Goal: Information Seeking & Learning: Learn about a topic

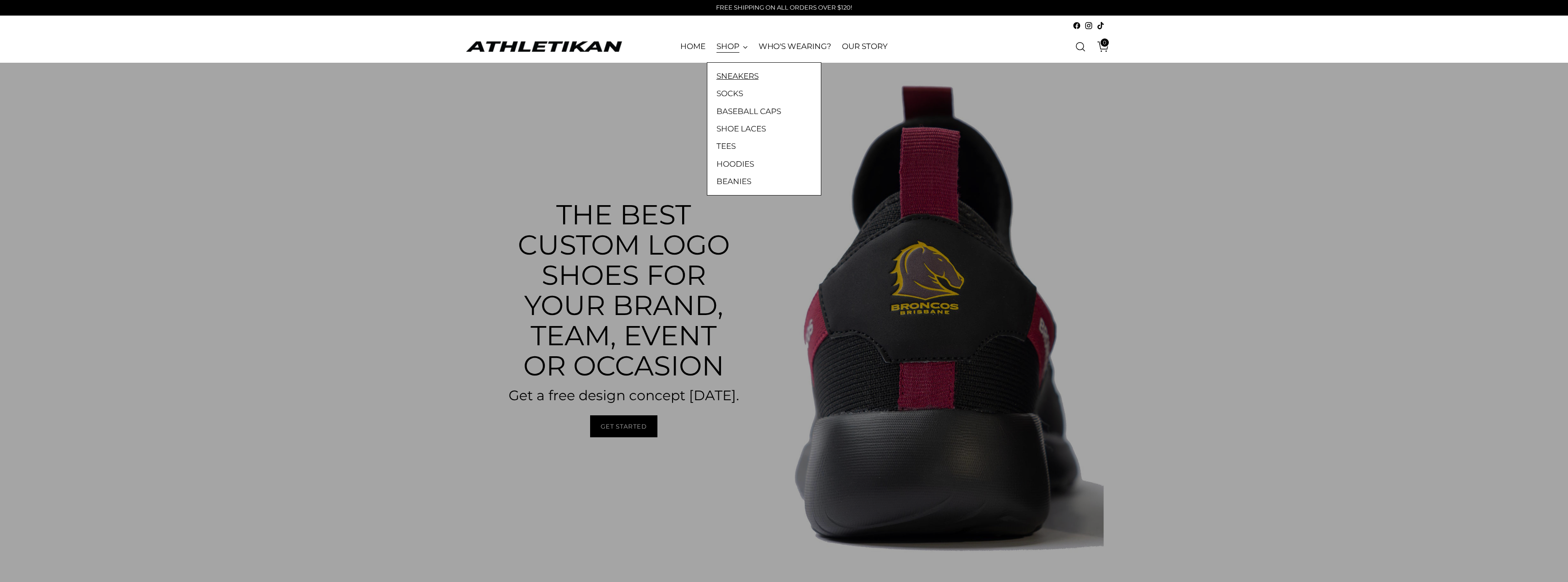
click at [743, 73] on link "SNEAKERS" at bounding box center [764, 76] width 95 height 12
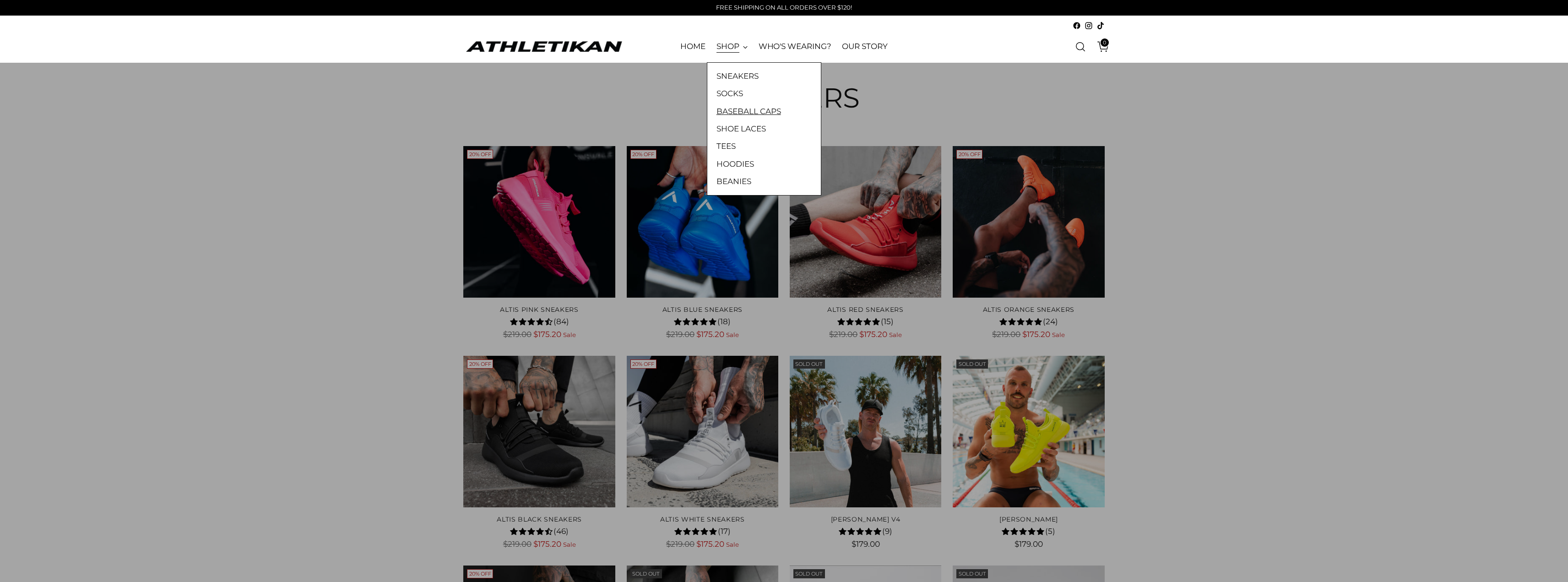
click at [732, 105] on link "BASEBALL CAPS" at bounding box center [764, 111] width 95 height 12
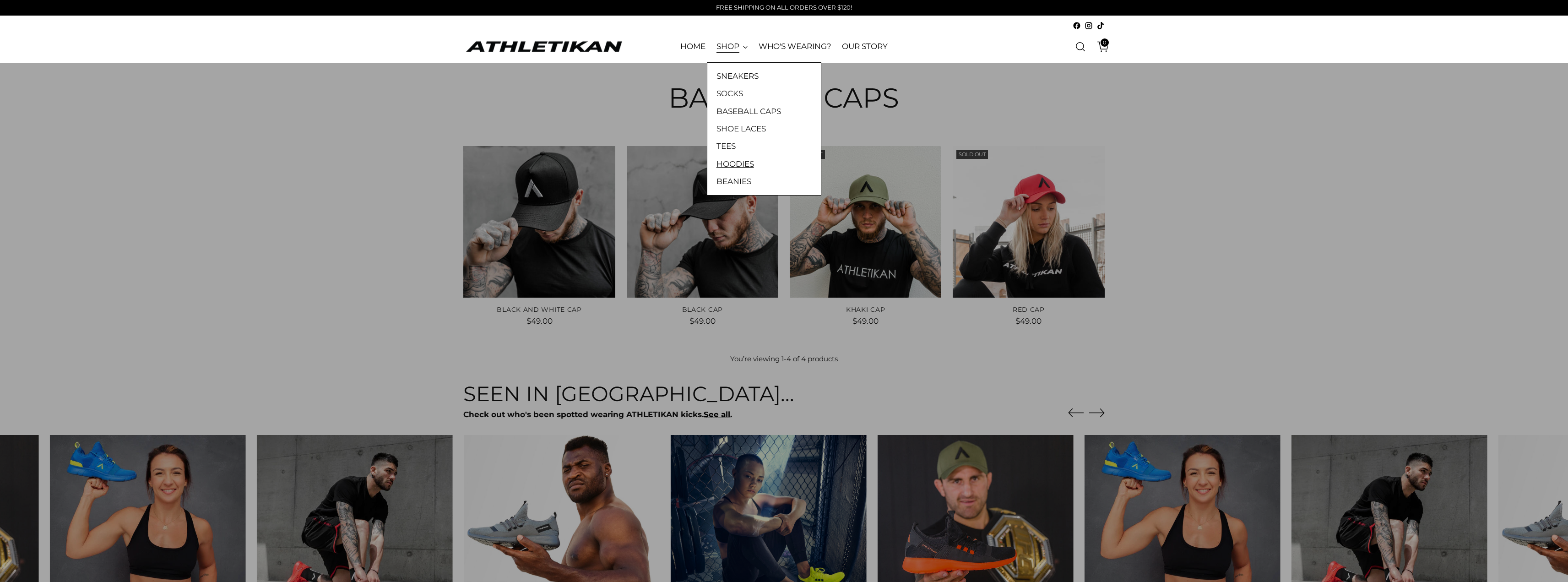
click at [732, 161] on link "HOODIES" at bounding box center [764, 164] width 95 height 12
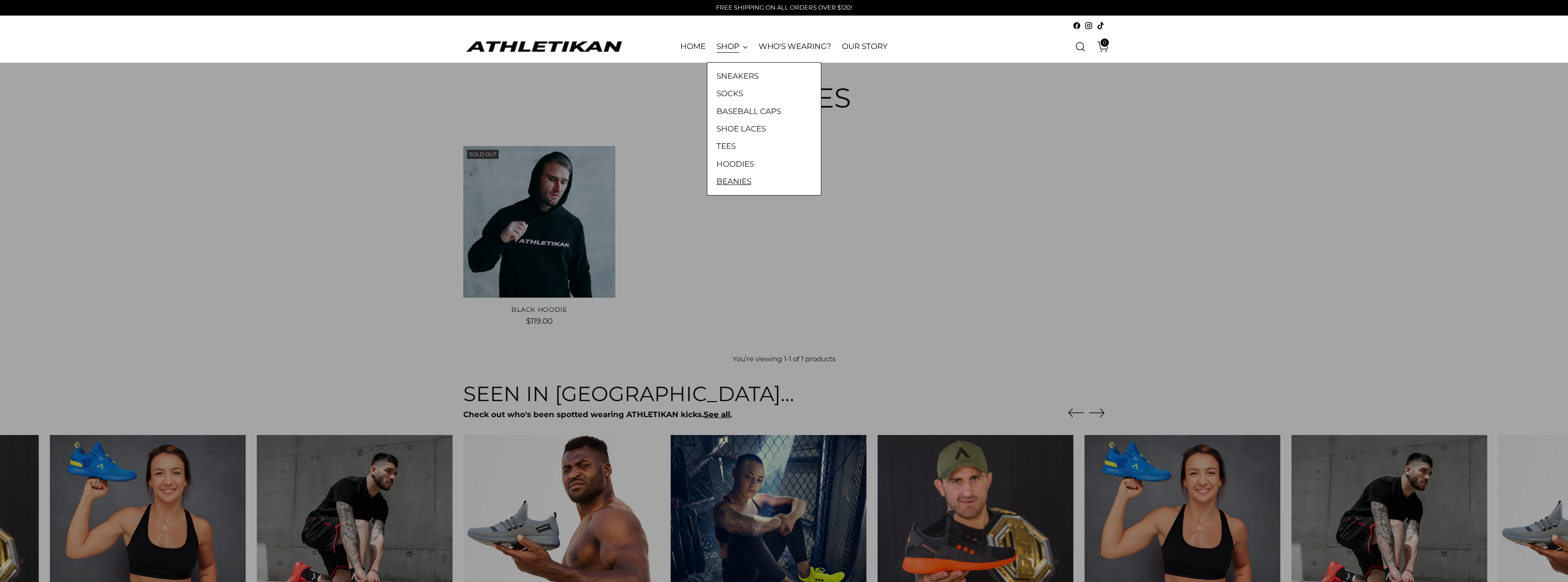
click at [732, 182] on link "BEANIES" at bounding box center [764, 181] width 95 height 12
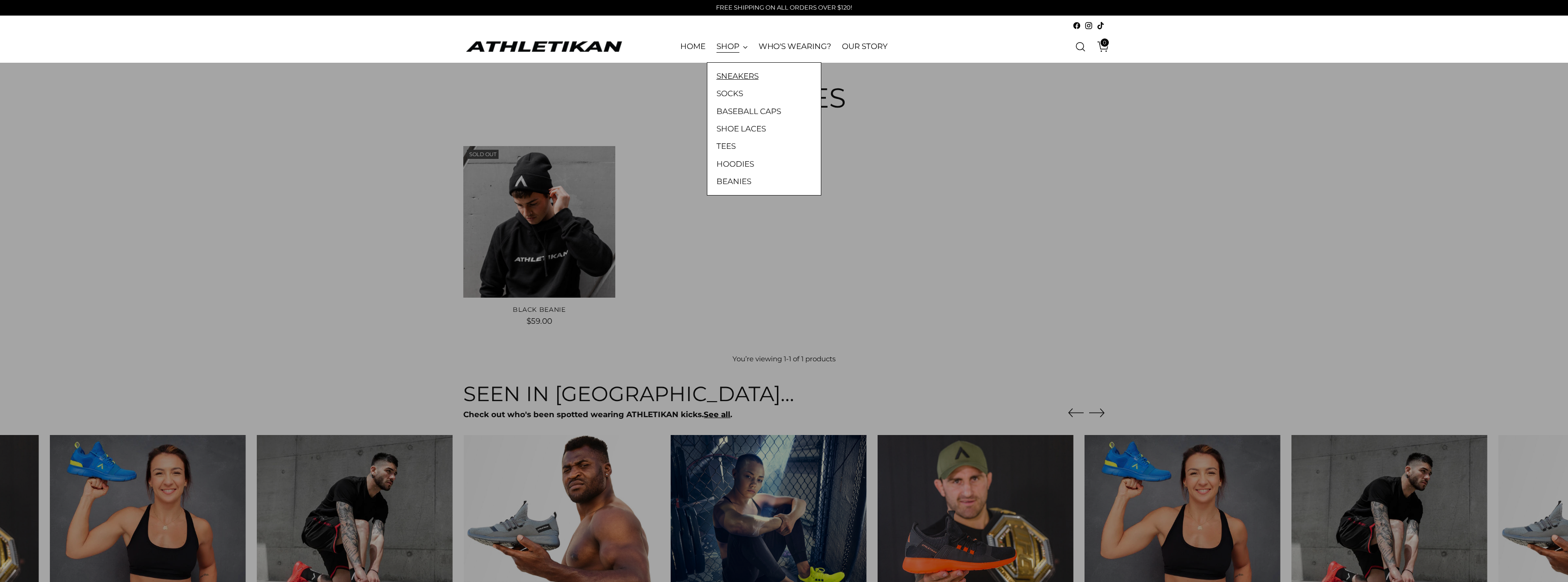
click at [743, 80] on link "SNEAKERS" at bounding box center [764, 76] width 95 height 12
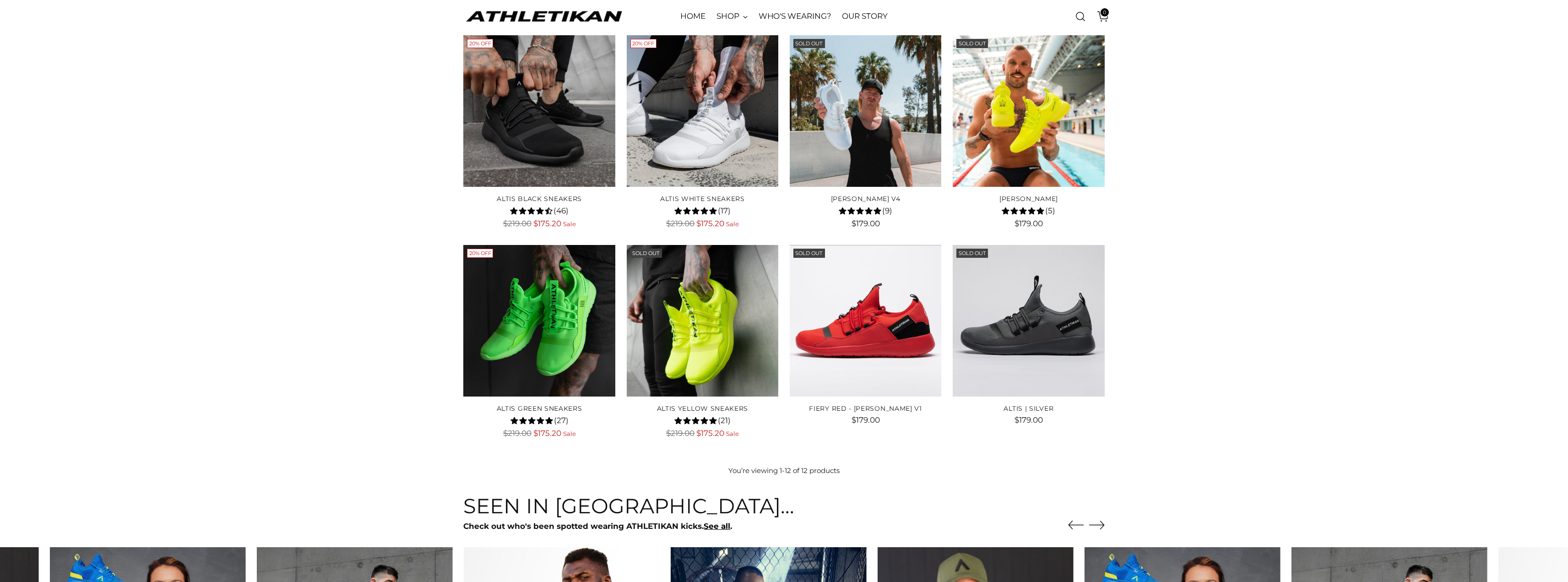
scroll to position [458, 0]
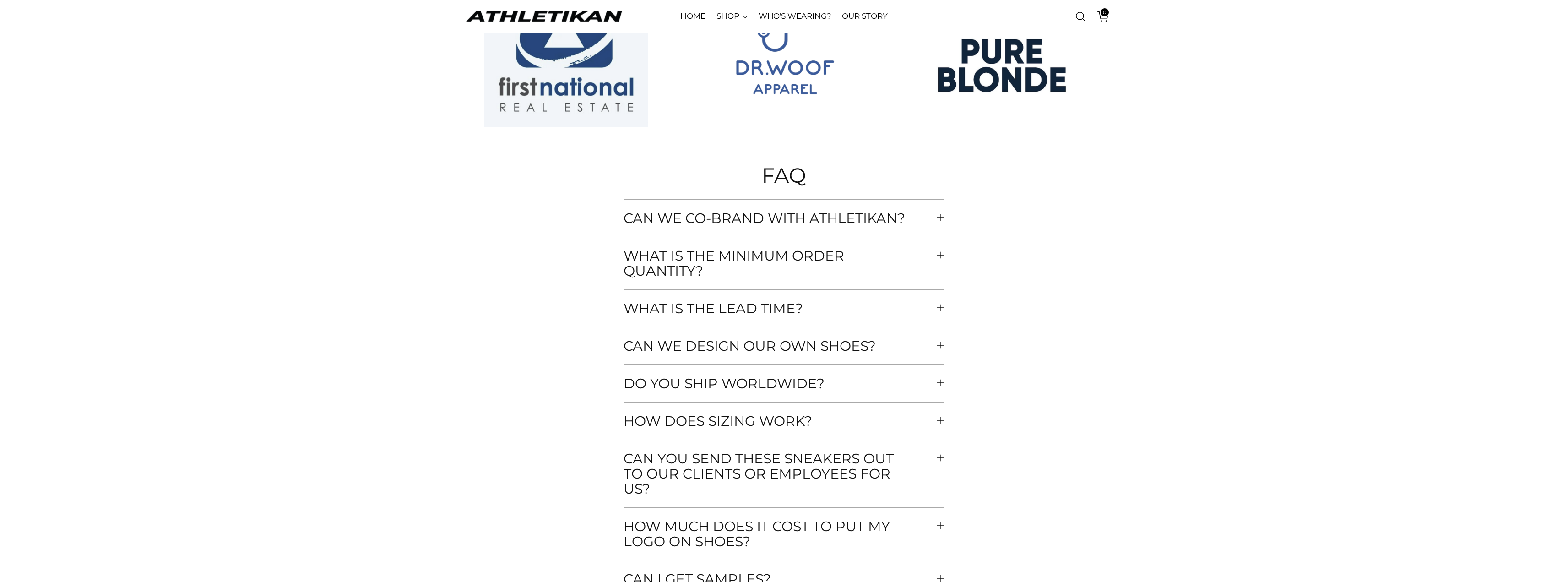
scroll to position [3938, 0]
click at [758, 220] on span "Can we co-brand with athletikan?" at bounding box center [778, 217] width 309 height 15
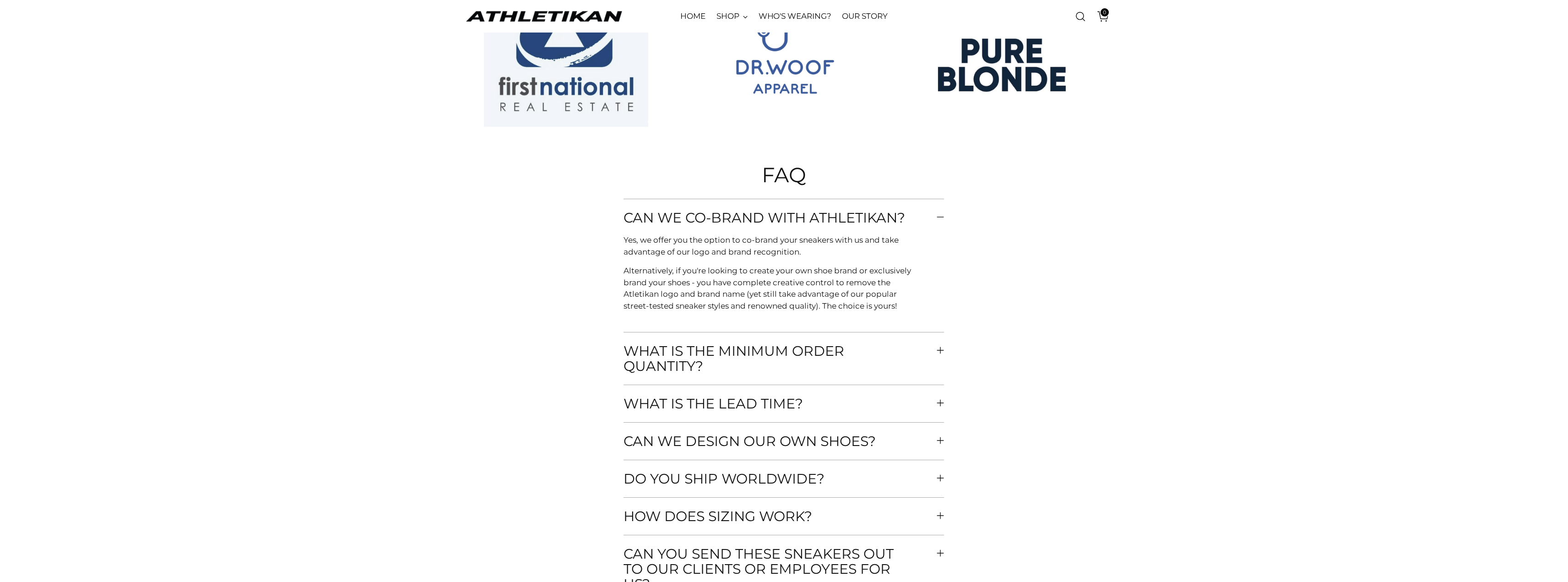
click at [764, 212] on span "Can we co-brand with athletikan?" at bounding box center [778, 217] width 309 height 15
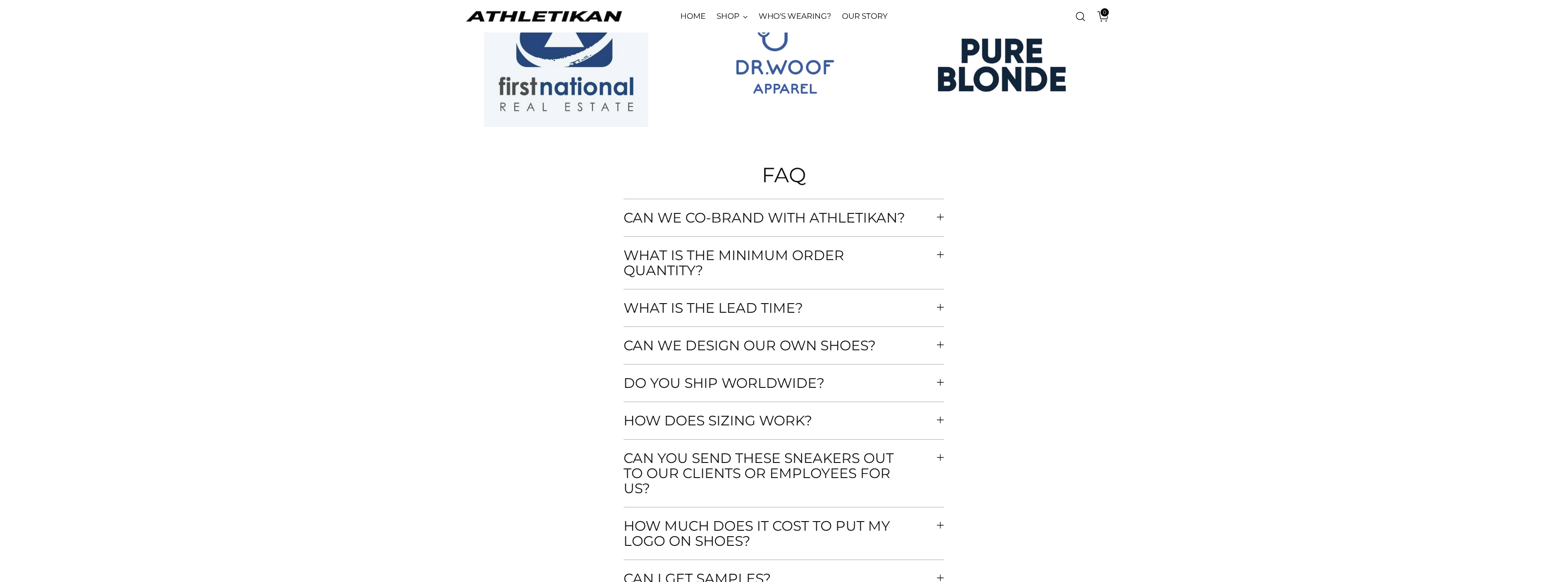
click at [744, 267] on span "What is the minimum order quantity?" at bounding box center [780, 263] width 313 height 30
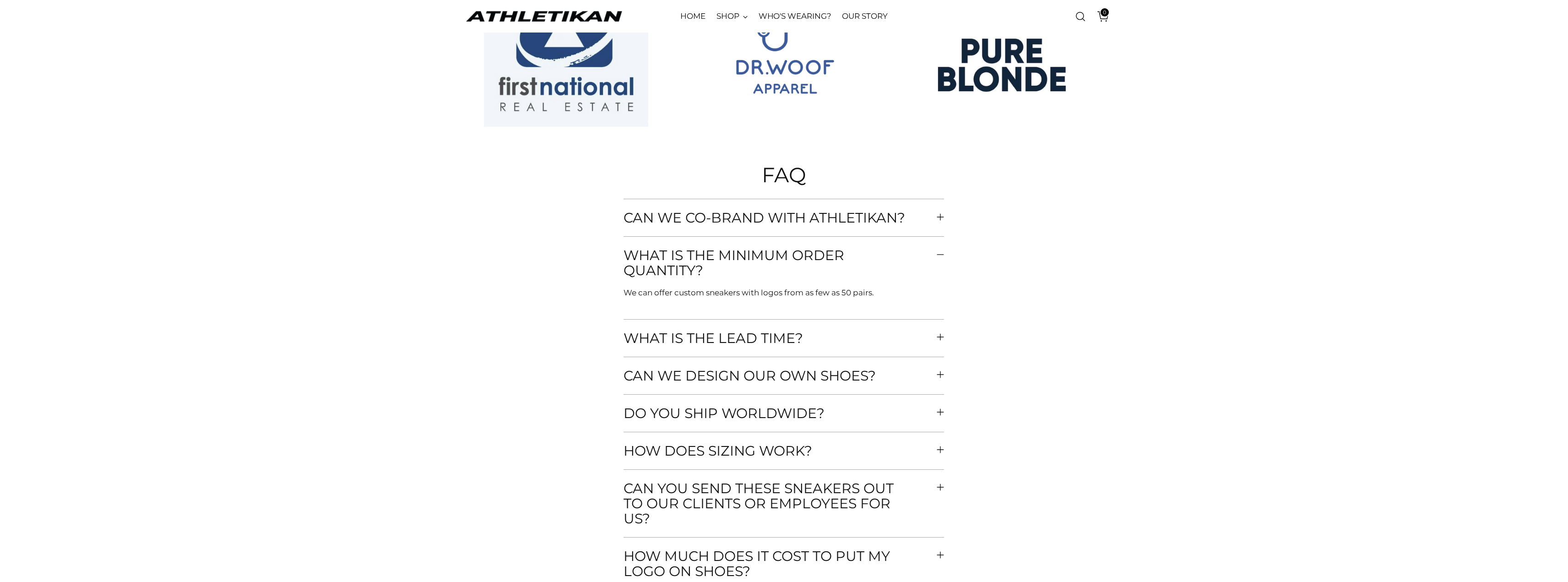
click at [745, 264] on span "What is the minimum order quantity?" at bounding box center [780, 263] width 313 height 30
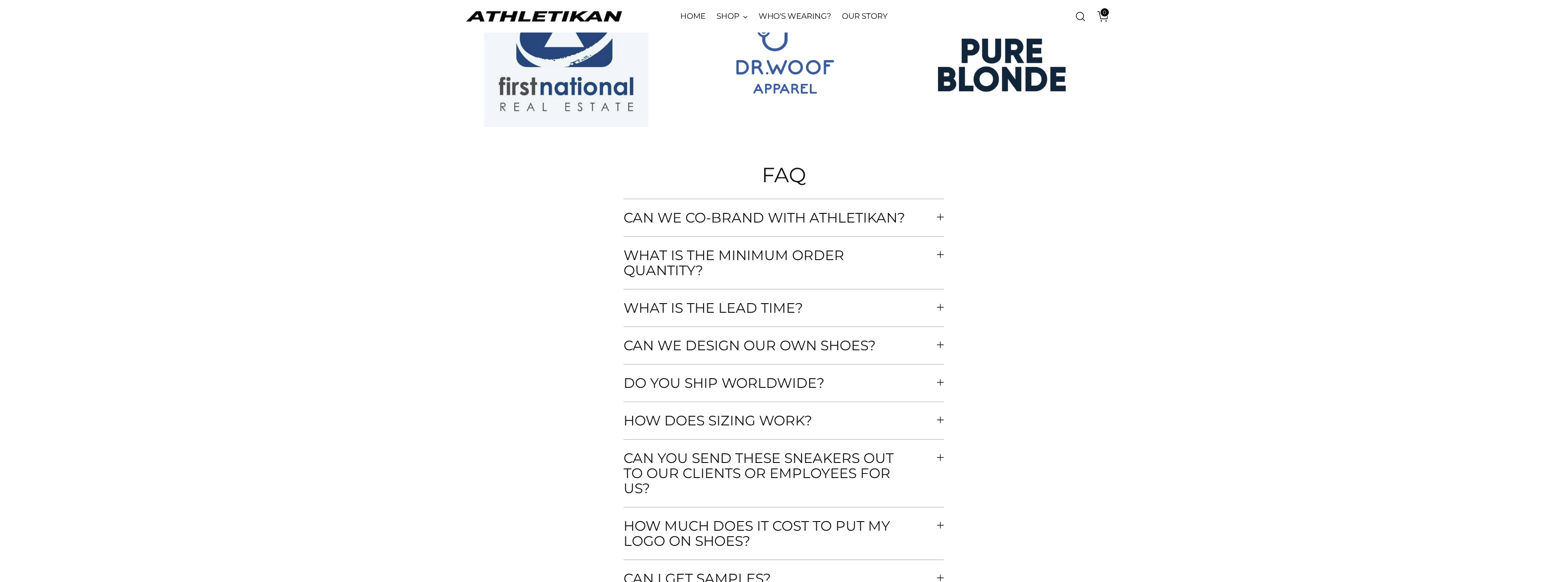
click at [726, 305] on span "What is the lead time?" at bounding box center [727, 307] width 207 height 15
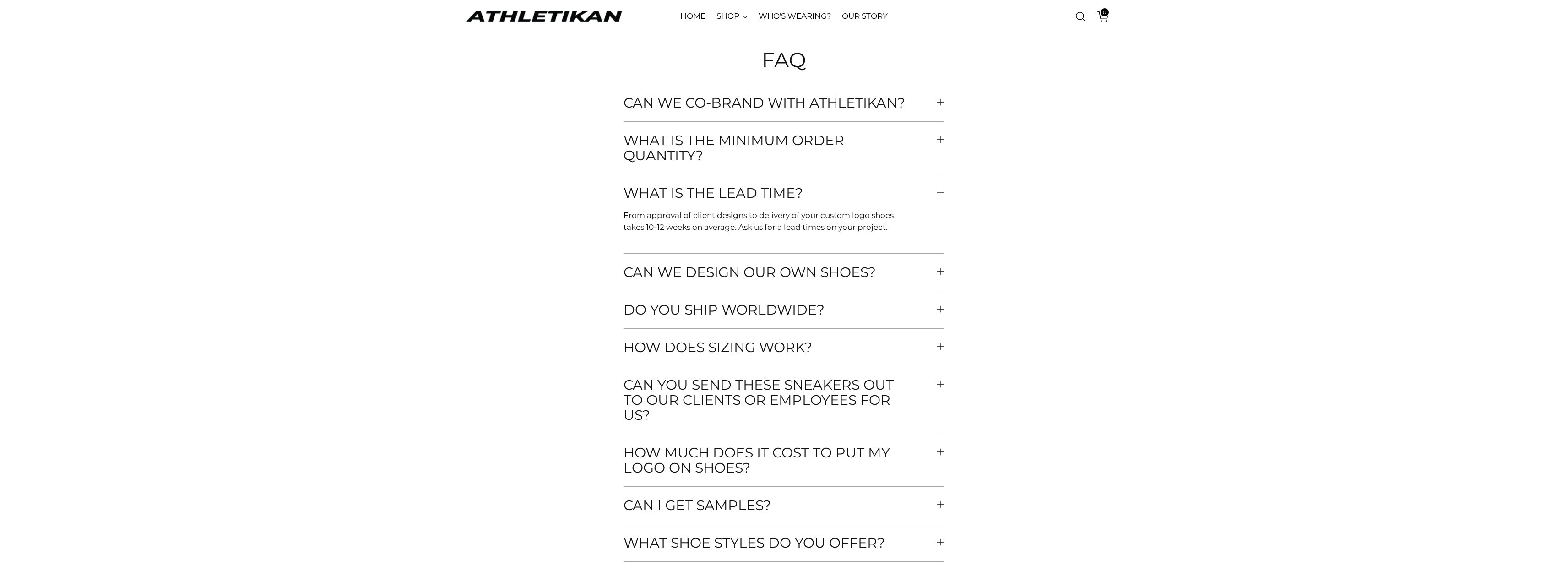
scroll to position [4075, 0]
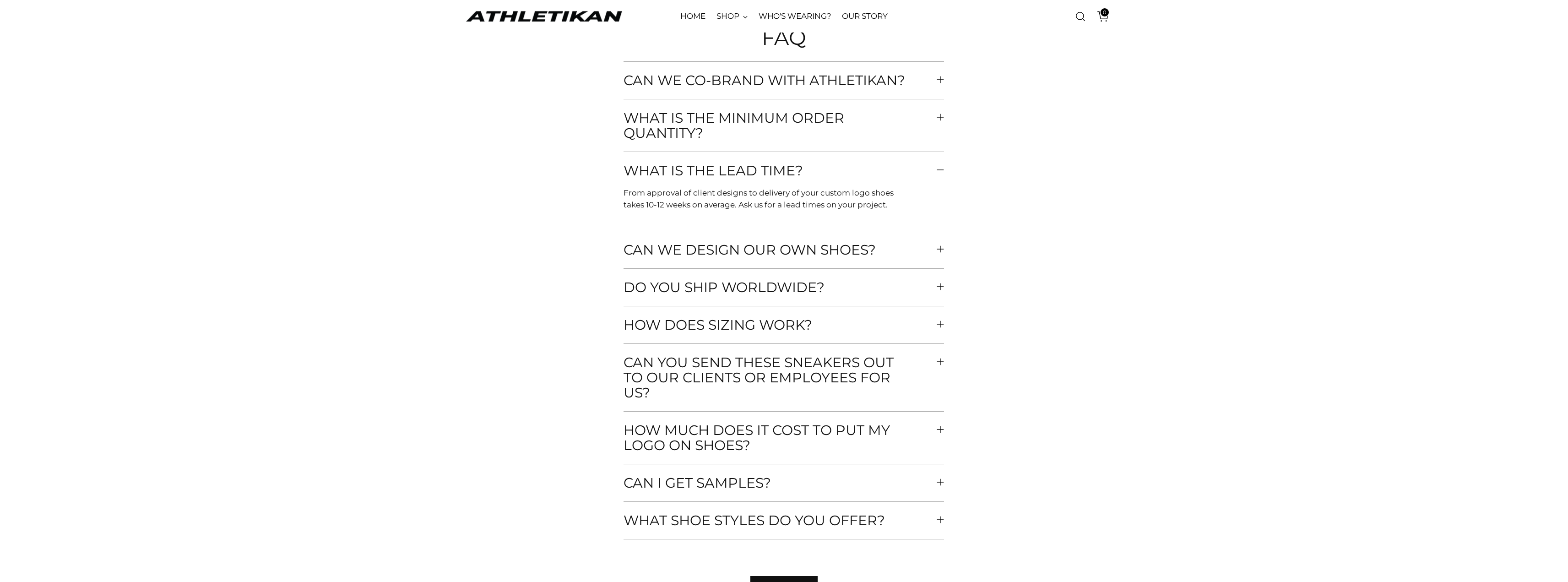
click at [764, 360] on span "Can you send these sneakers out to our clients or employees for us?" at bounding box center [780, 377] width 313 height 45
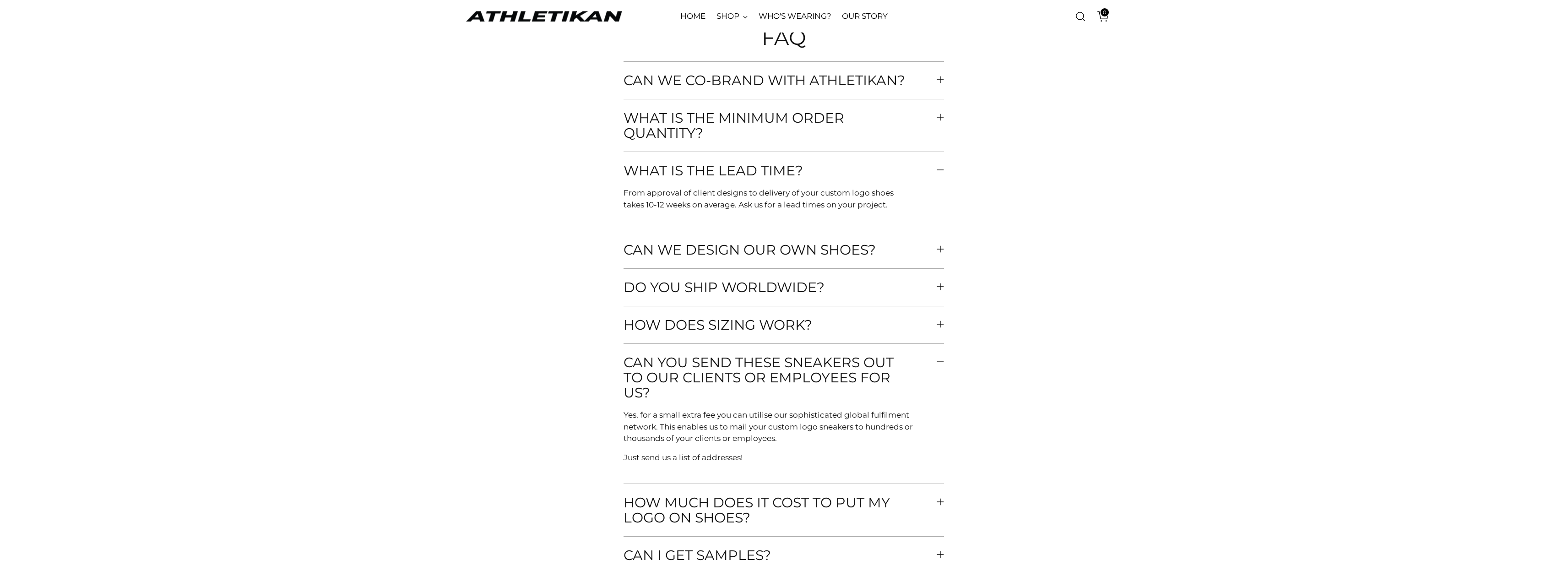
click at [764, 360] on span "Can you send these sneakers out to our clients or employees for us?" at bounding box center [780, 377] width 313 height 45
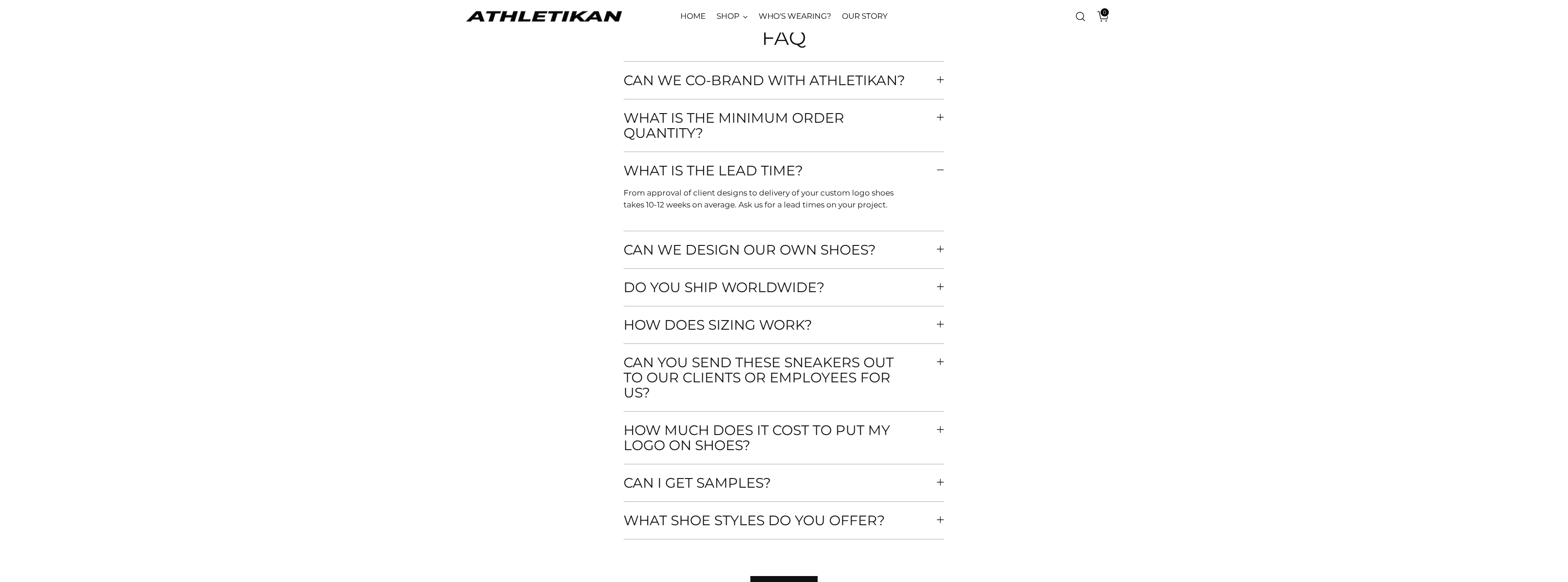
click at [769, 436] on span "How much does it cost to put my logo on shoes?" at bounding box center [780, 438] width 313 height 30
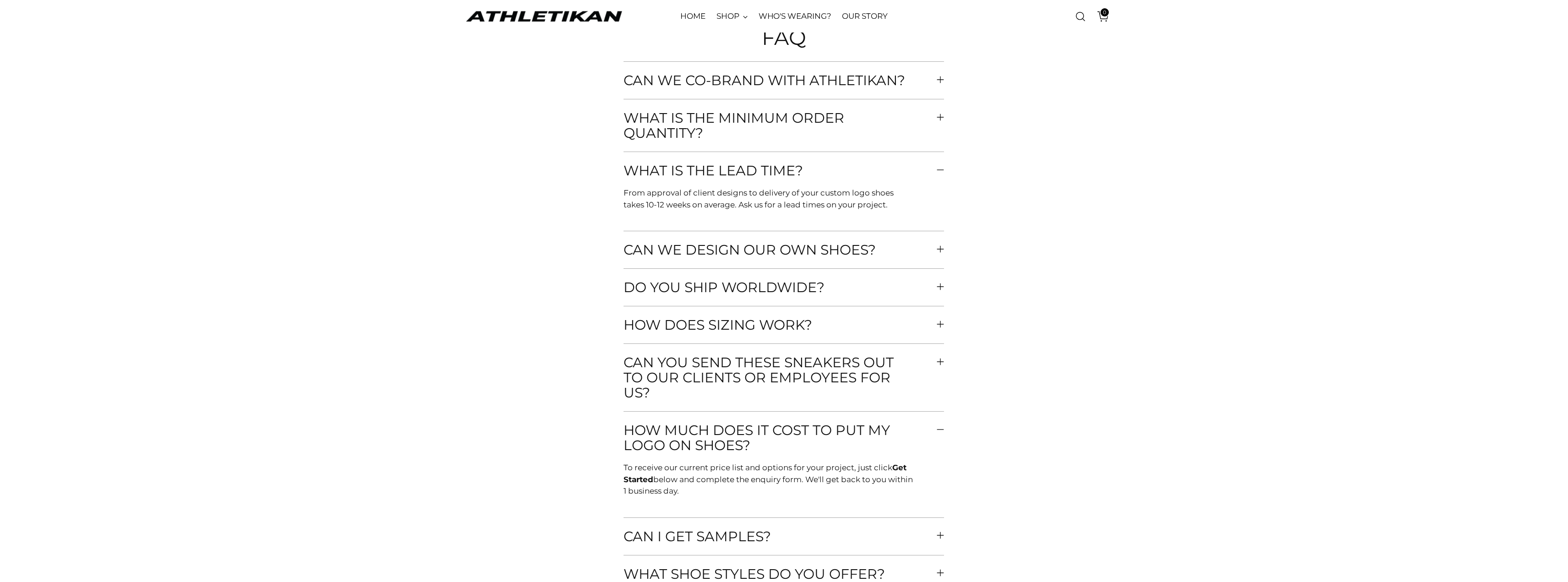
click at [770, 433] on span "How much does it cost to put my logo on shoes?" at bounding box center [780, 438] width 313 height 30
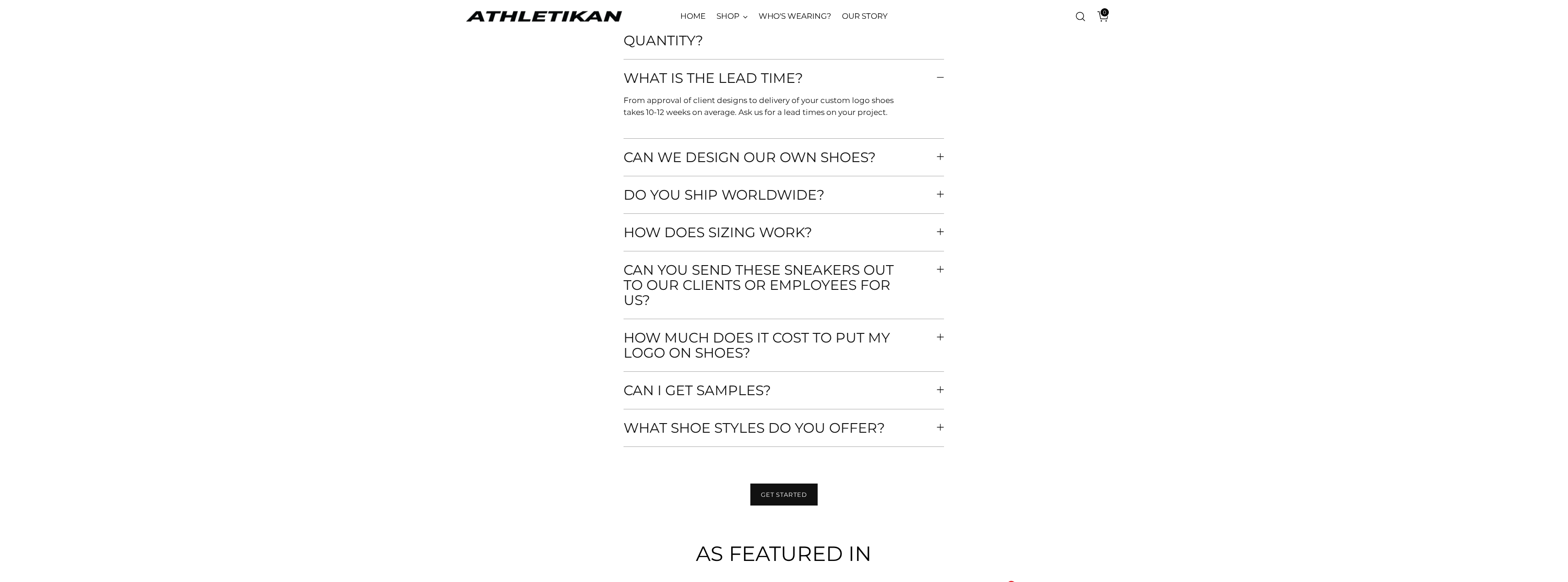
scroll to position [4167, 0]
drag, startPoint x: 215, startPoint y: 117, endPoint x: 370, endPoint y: 79, distance: 159.6
click at [217, 117] on section "FAQ Can we co-brand with athletikan? Yes, we offer you the option to co-brand y…" at bounding box center [784, 191] width 1568 height 550
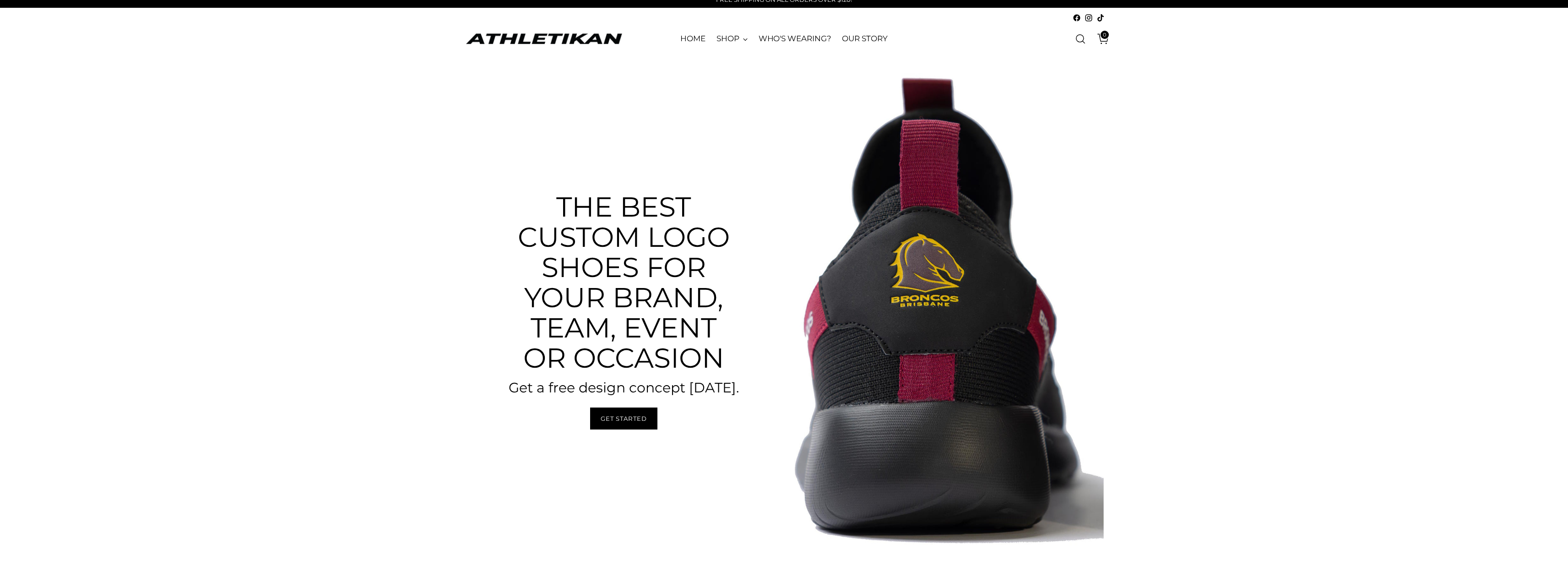
scroll to position [0, 0]
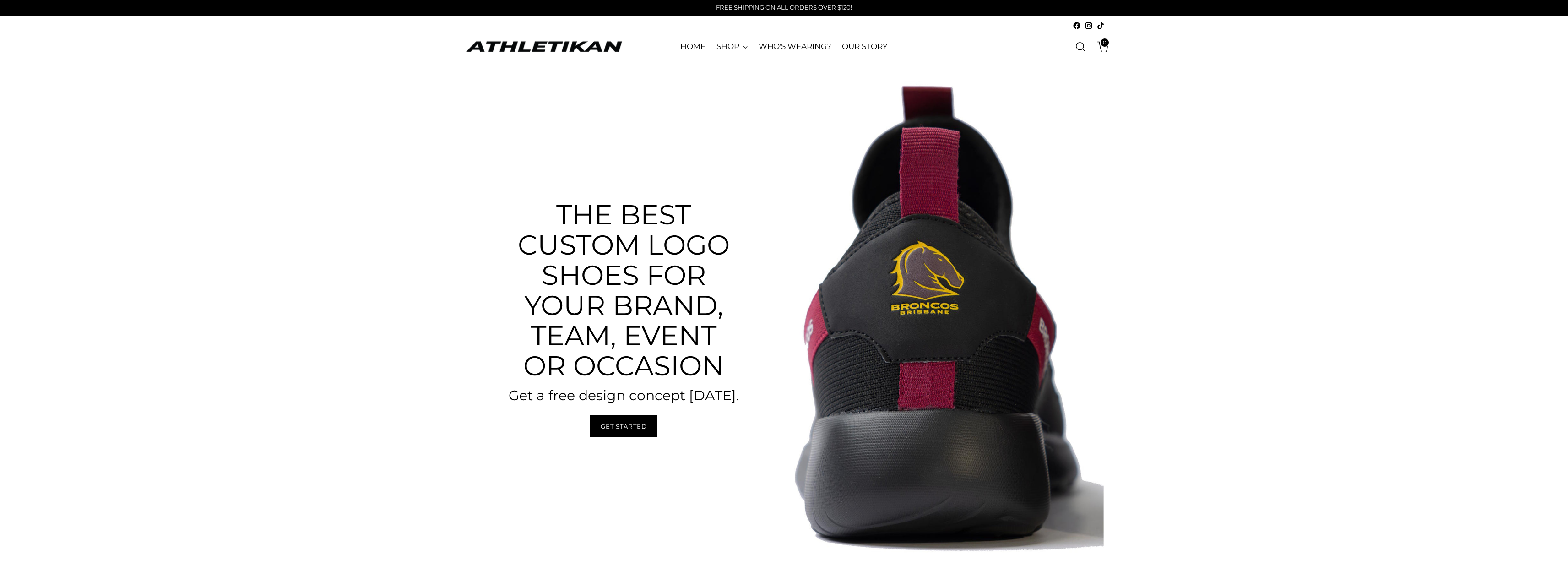
click at [1100, 26] on icon at bounding box center [1101, 26] width 9 height 9
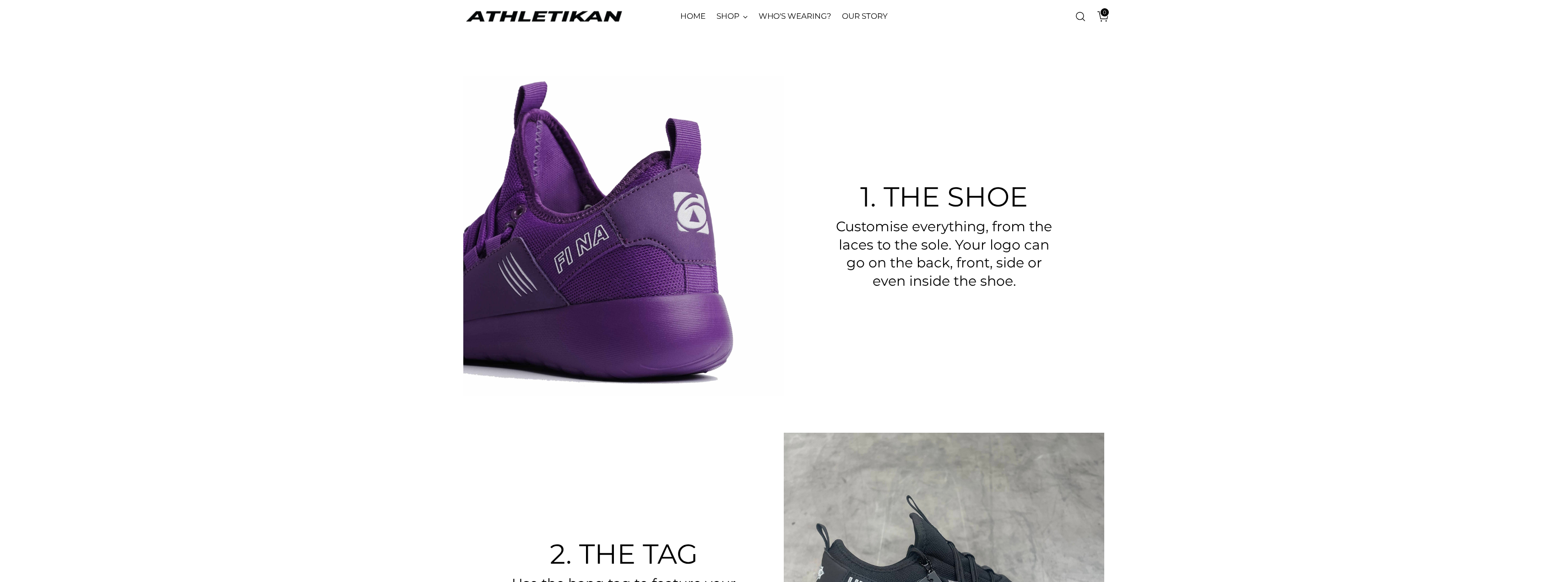
scroll to position [1008, 0]
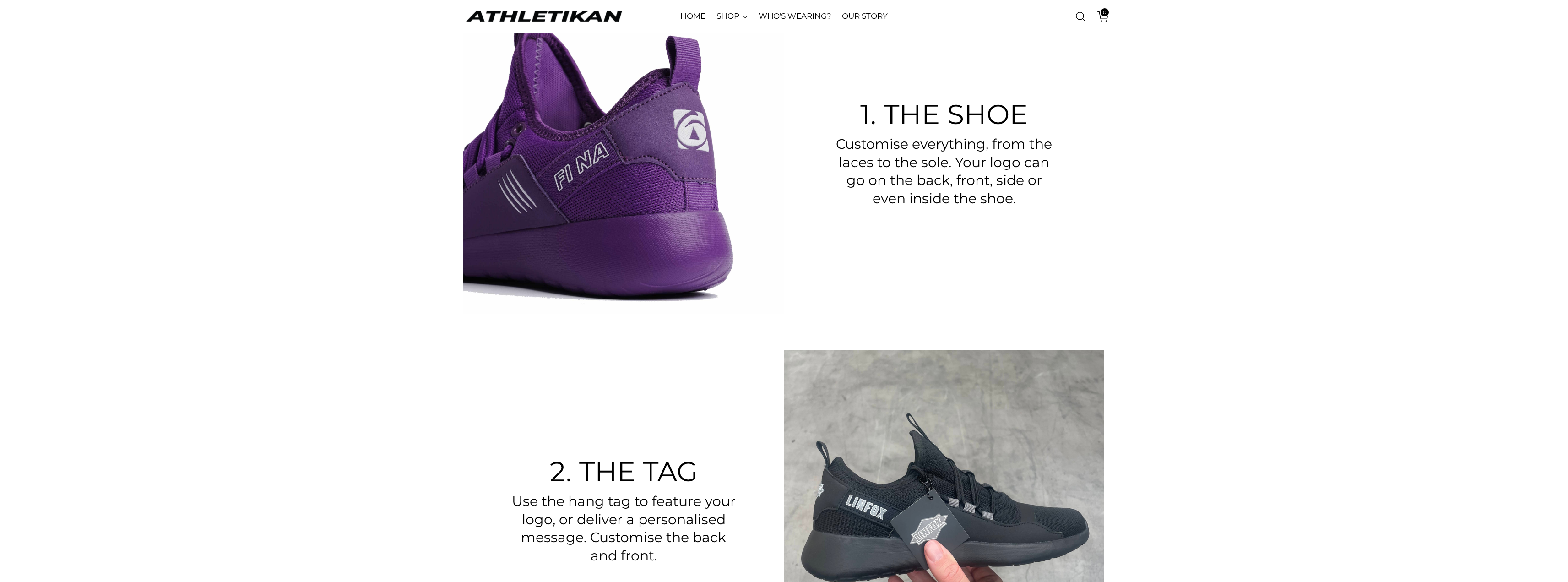
drag, startPoint x: 661, startPoint y: 133, endPoint x: 1101, endPoint y: 260, distance: 458.0
click at [1101, 260] on div "1. The shoe Customise everything, from the laces to the sole. Your logo can go …" at bounding box center [944, 153] width 320 height 320
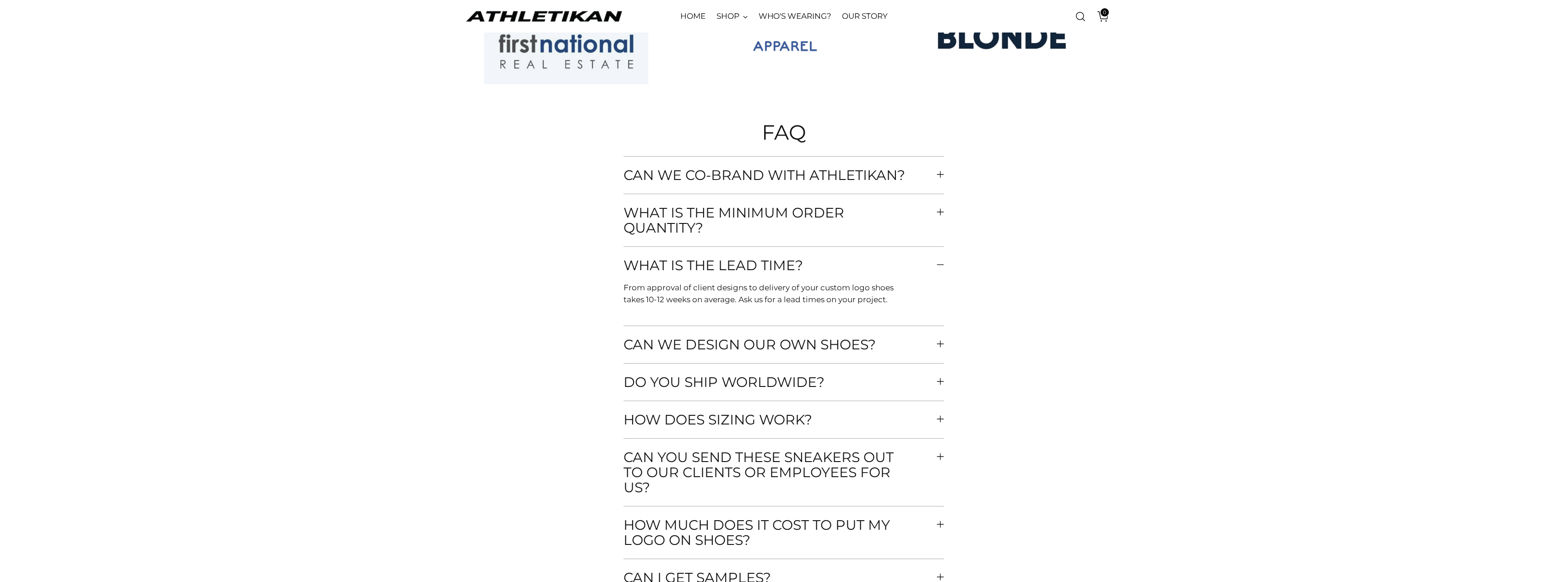
scroll to position [3983, 0]
click at [777, 222] on span "What is the minimum order quantity?" at bounding box center [780, 217] width 313 height 30
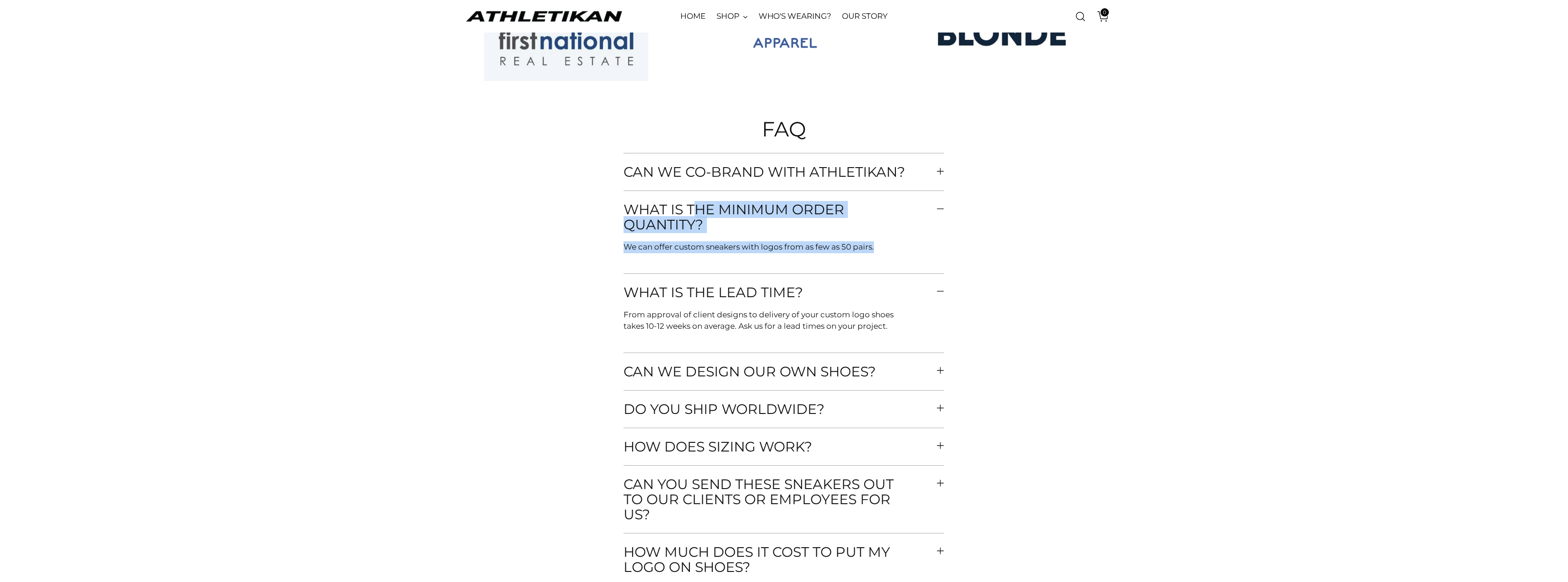
drag, startPoint x: 891, startPoint y: 249, endPoint x: 621, endPoint y: 209, distance: 272.9
click at [621, 209] on div "FAQ Can we co-brand with athletikan? Yes, we offer you the option to co-brand y…" at bounding box center [783, 389] width 744 height 580
copy div "What is the minimum order quantity? We can offer custom sneakers with logos fro…"
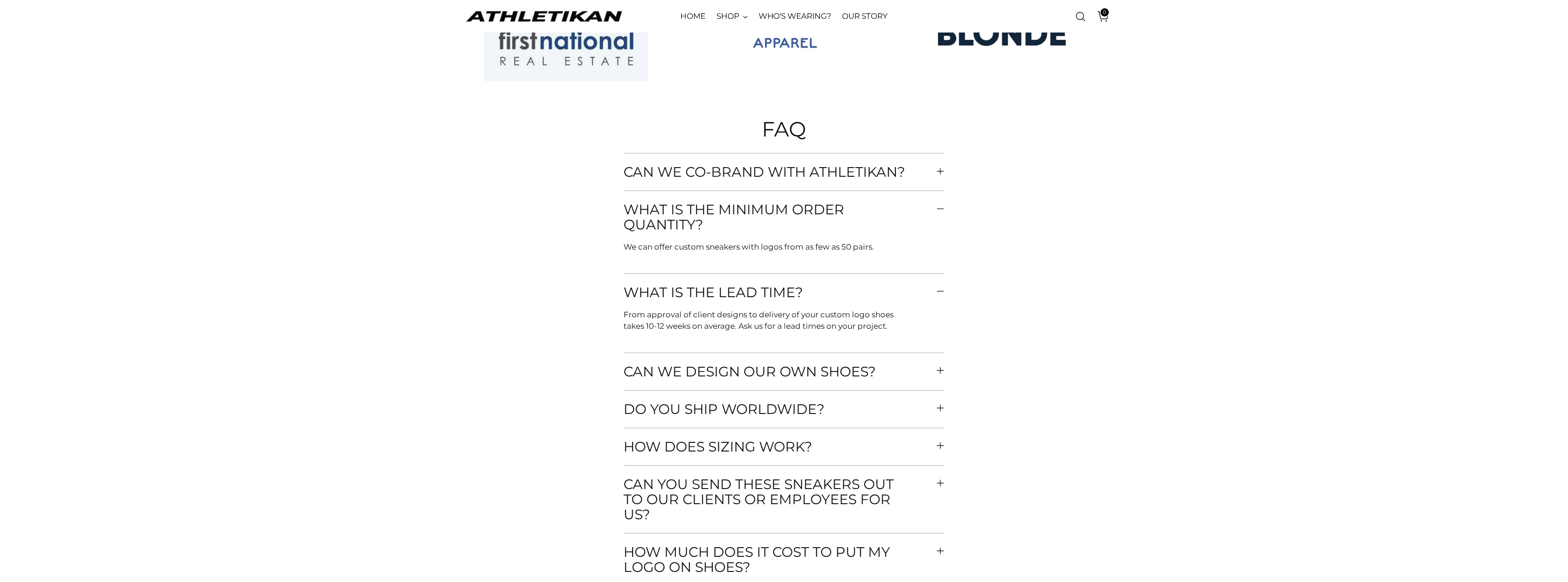
click at [1091, 337] on div "FAQ Can we co-brand with athletikan? Yes, we offer you the option to co-brand y…" at bounding box center [783, 389] width 744 height 580
click at [1056, 179] on div "FAQ Can we co-brand with athletikan? Yes, we offer you the option to co-brand y…" at bounding box center [783, 389] width 744 height 580
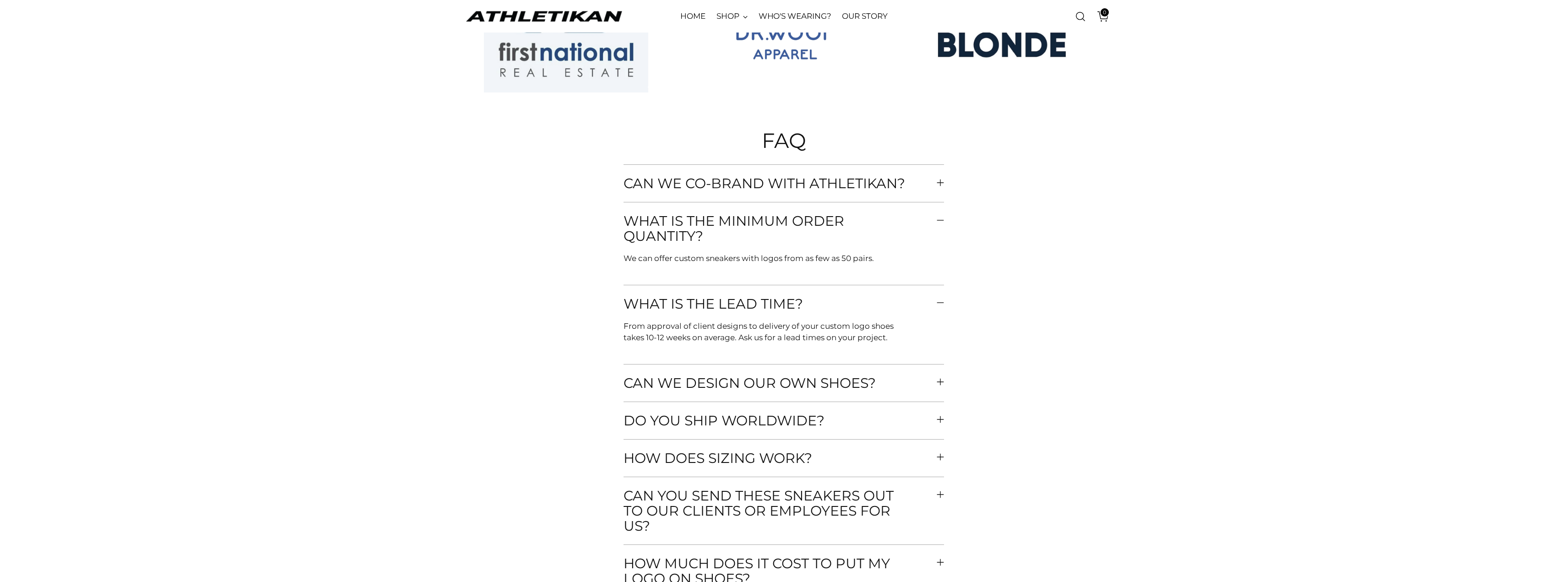
scroll to position [3801, 0]
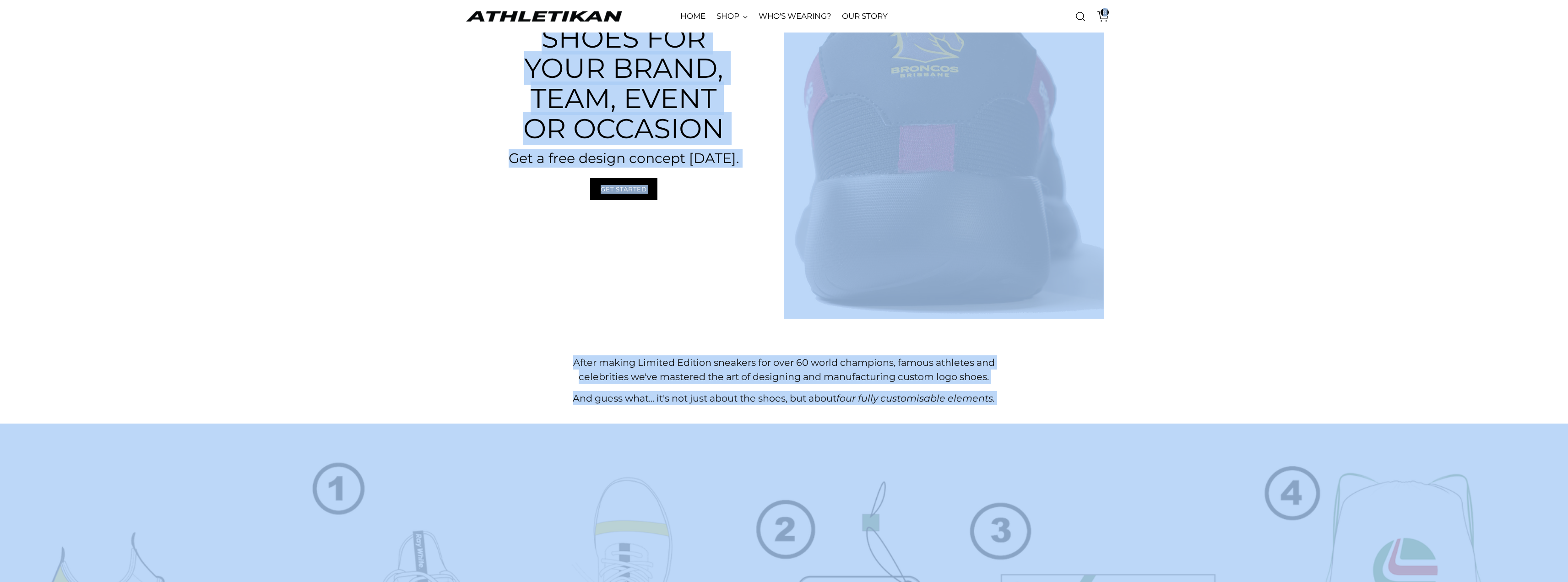
scroll to position [0, 0]
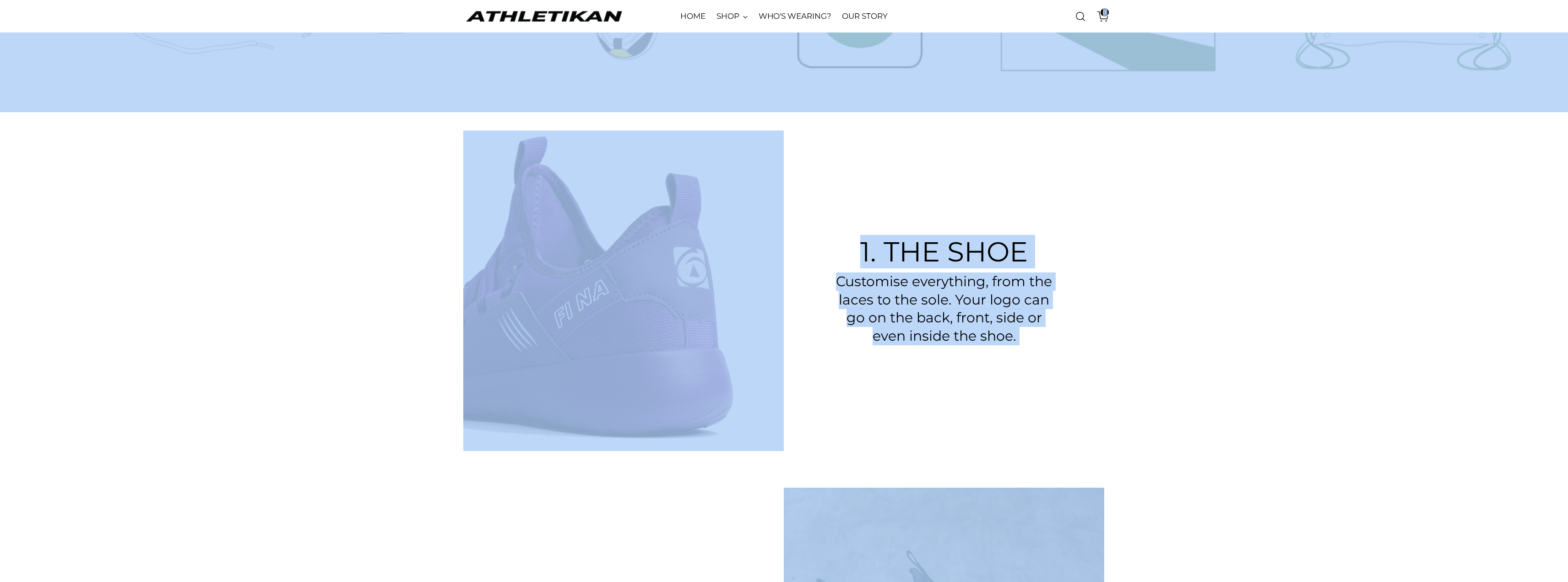
click at [1227, 288] on section "1. The shoe Customise everything, from the laces to the sole. Your logo can go …" at bounding box center [784, 290] width 1568 height 357
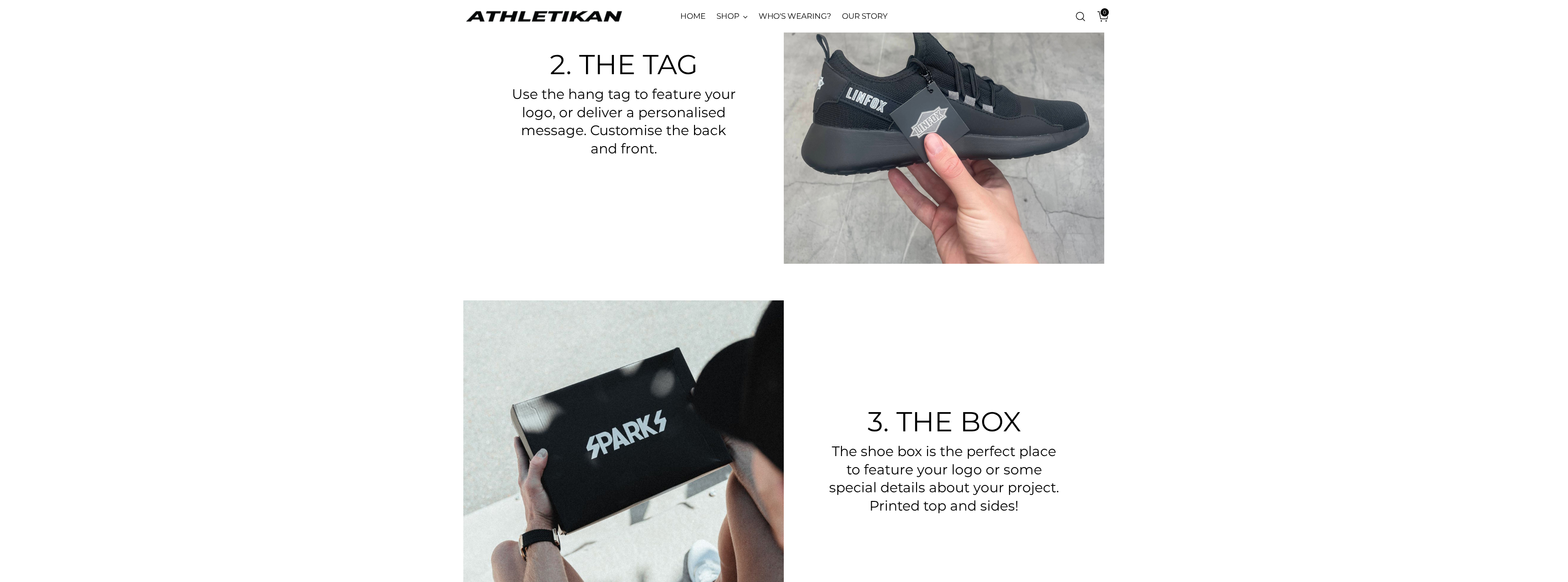
scroll to position [1328, 0]
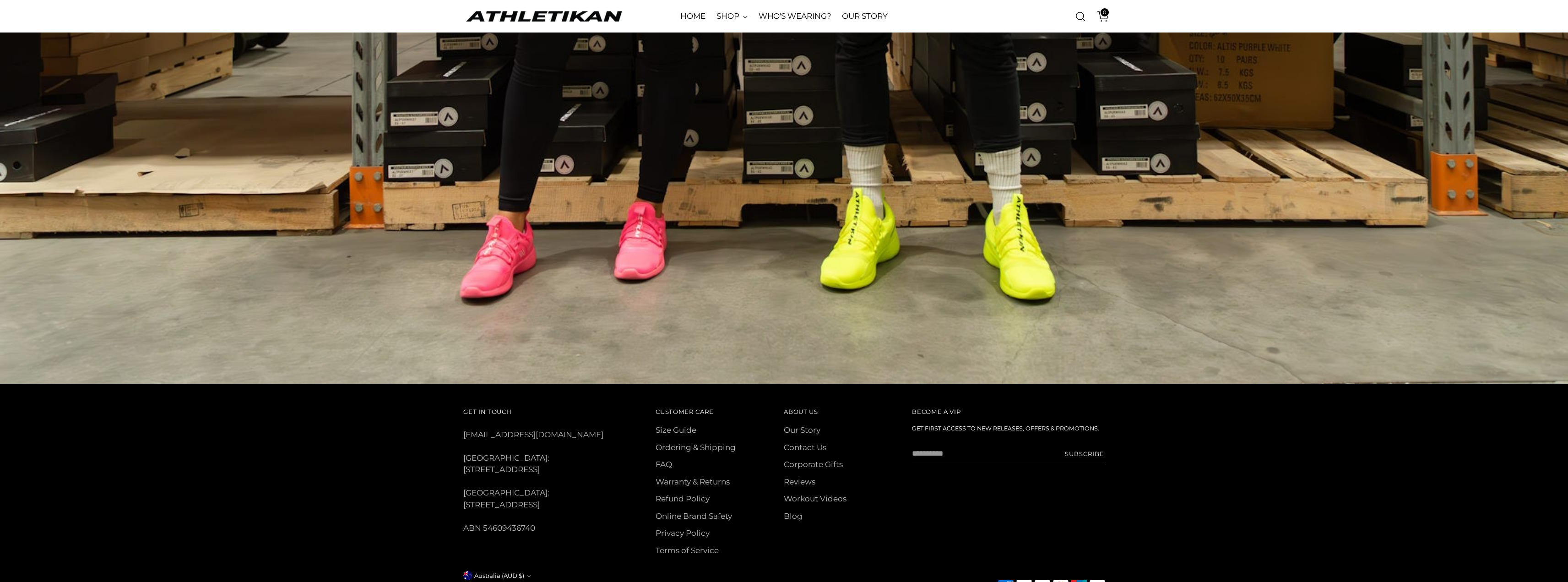
scroll to position [948, 0]
